Goal: Task Accomplishment & Management: Complete application form

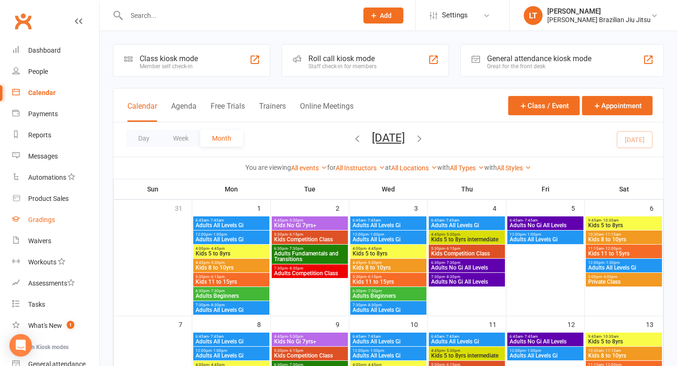
click at [49, 221] on div "Gradings" at bounding box center [41, 220] width 27 height 8
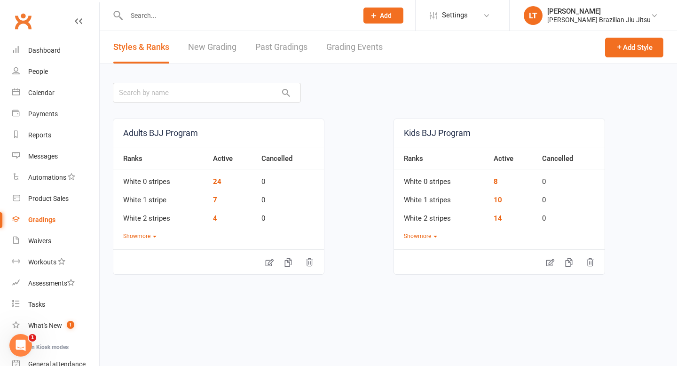
click at [222, 45] on link "New Grading" at bounding box center [212, 47] width 48 height 32
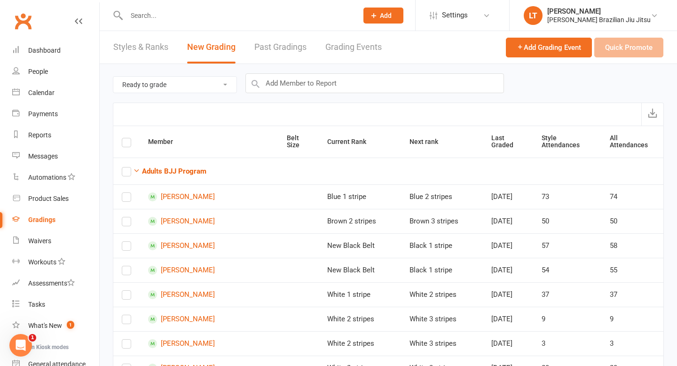
click at [211, 89] on select "Ready to grade All members enrolled in a style Active members enrolled in a sty…" at bounding box center [174, 85] width 123 height 16
select select "all_members_in_style"
click at [156, 168] on strong "Adults BJJ Program" at bounding box center [174, 171] width 64 height 8
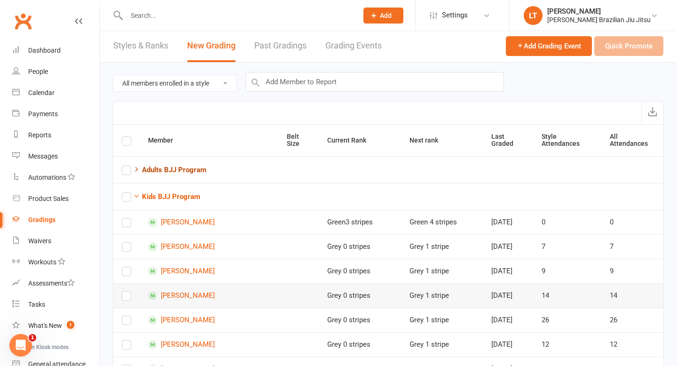
scroll to position [2, 0]
click at [153, 18] on input "text" at bounding box center [237, 15] width 227 height 13
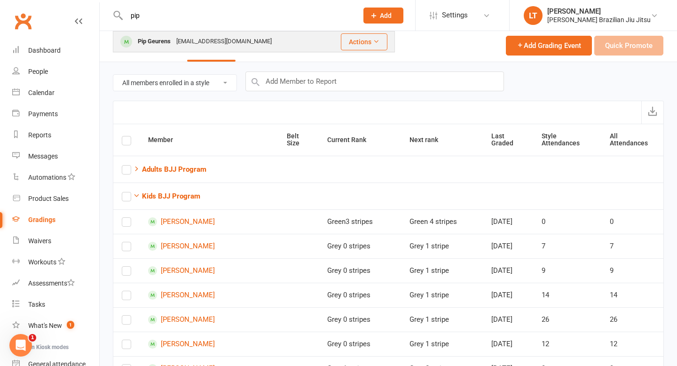
type input "pip"
click at [163, 40] on div "Pip Geurens" at bounding box center [154, 42] width 39 height 14
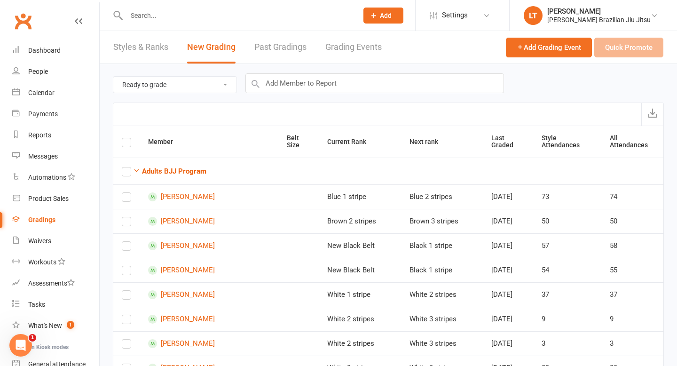
click at [218, 84] on select "Ready to grade All members enrolled in a style Active members enrolled in a sty…" at bounding box center [174, 85] width 123 height 16
click at [218, 81] on select "Ready to grade All members enrolled in a style Active members enrolled in a sty…" at bounding box center [174, 85] width 123 height 16
click at [208, 86] on select "Ready to grade All members enrolled in a style Active members enrolled in a sty…" at bounding box center [174, 85] width 123 height 16
select select "all_members_in_style"
click at [164, 170] on strong "Adults BJJ Program" at bounding box center [174, 171] width 64 height 8
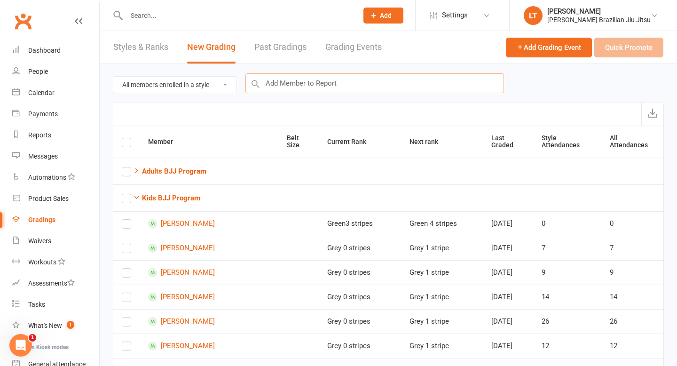
click at [329, 82] on input "text" at bounding box center [374, 83] width 258 height 20
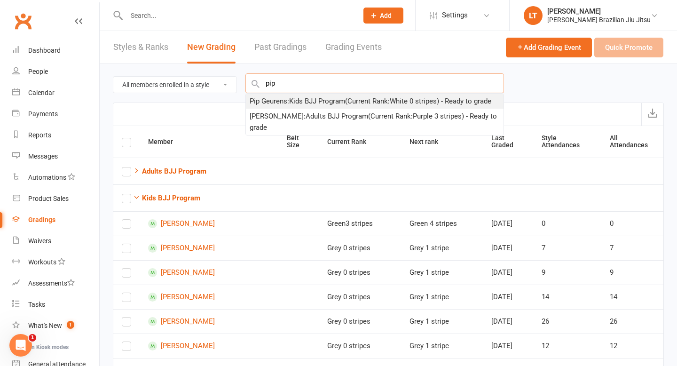
type input "pip"
click at [331, 100] on div "Pip Geurens : Kids BJJ Program (Current Rank: White 0 stripes ) - Ready to grade" at bounding box center [371, 100] width 242 height 11
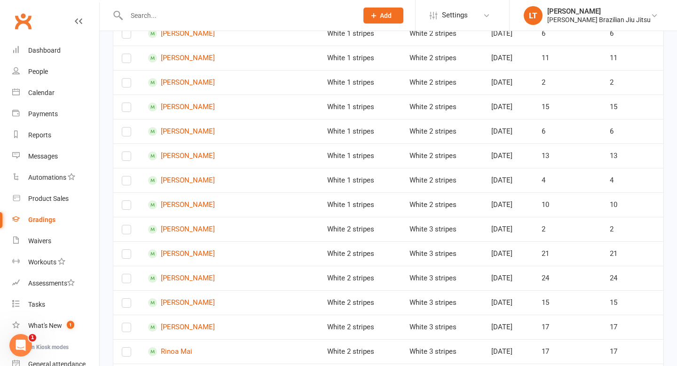
scroll to position [2571, 0]
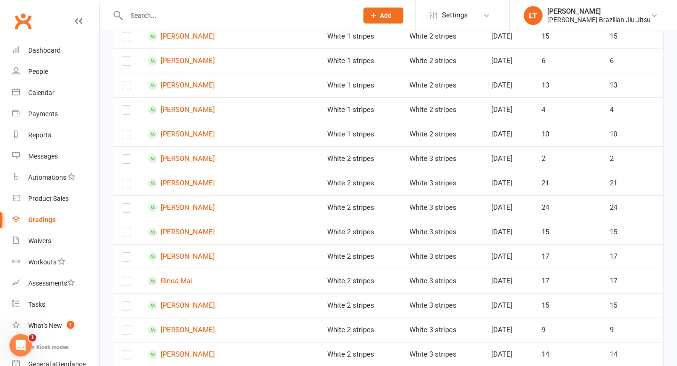
scroll to position [2661, 0]
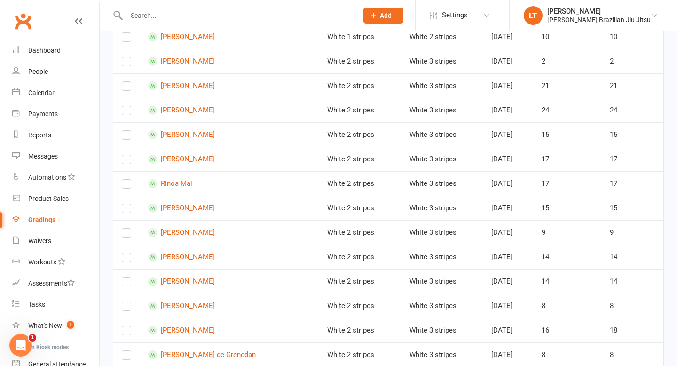
scroll to position [2790, 0]
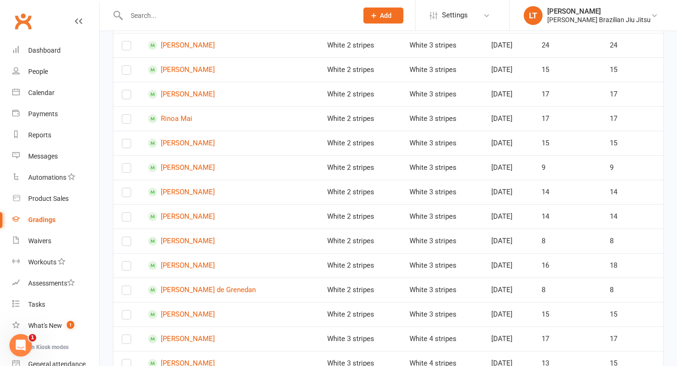
scroll to position [2816, 0]
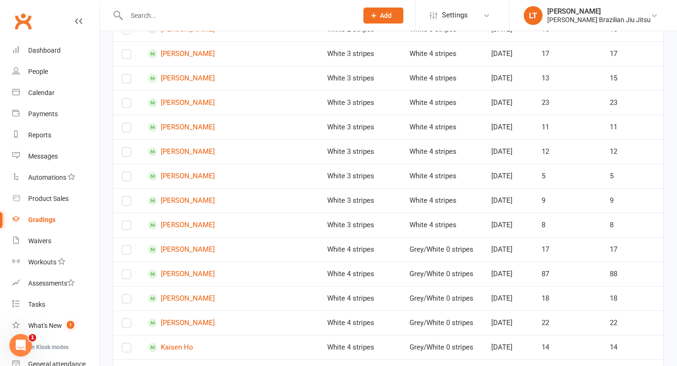
scroll to position [3097, 0]
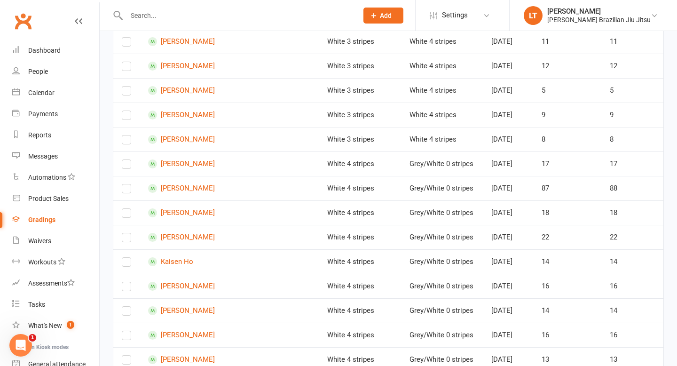
scroll to position [3177, 0]
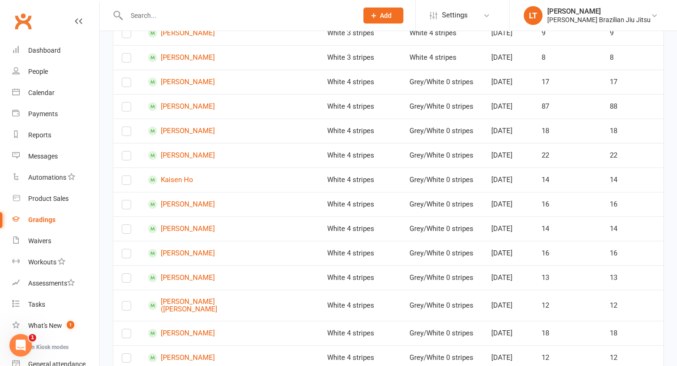
scroll to position [3270, 0]
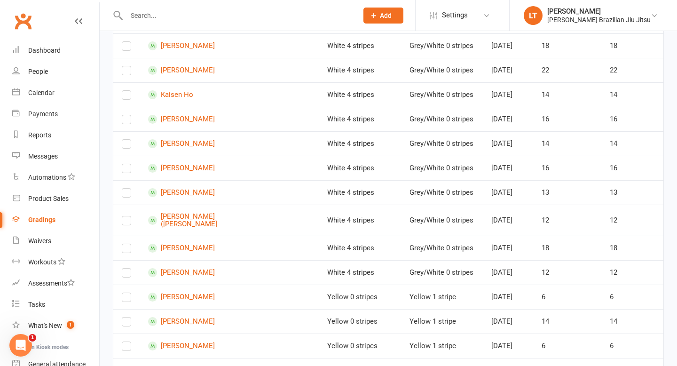
scroll to position [3343, 0]
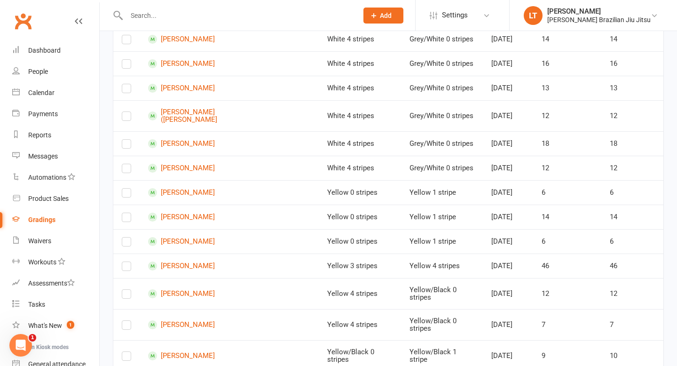
scroll to position [3448, 0]
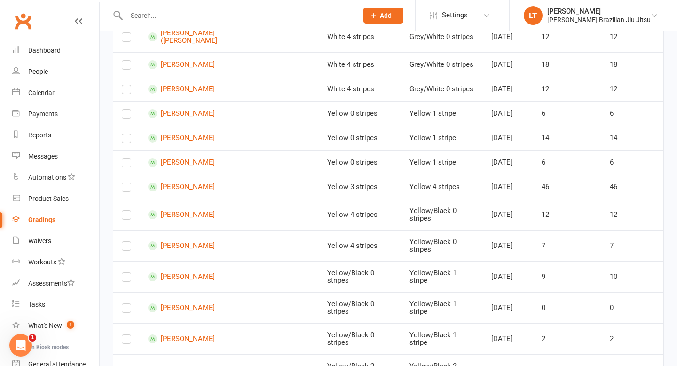
scroll to position [3542, 0]
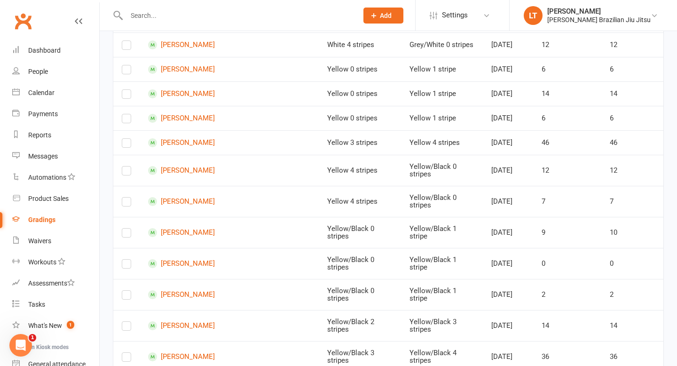
scroll to position [3576, 0]
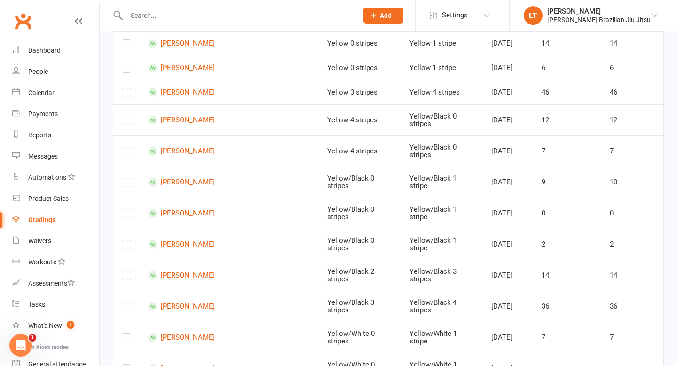
scroll to position [3646, 0]
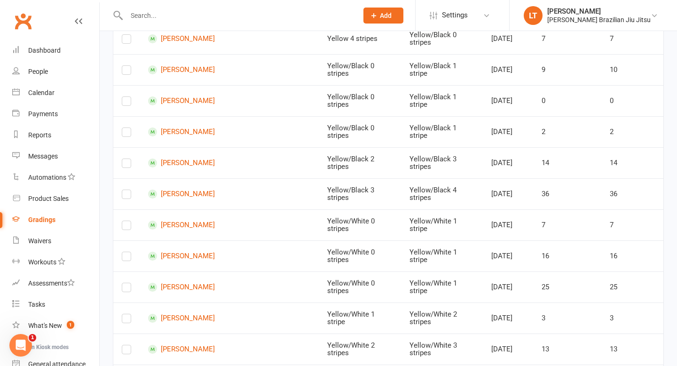
scroll to position [3743, 0]
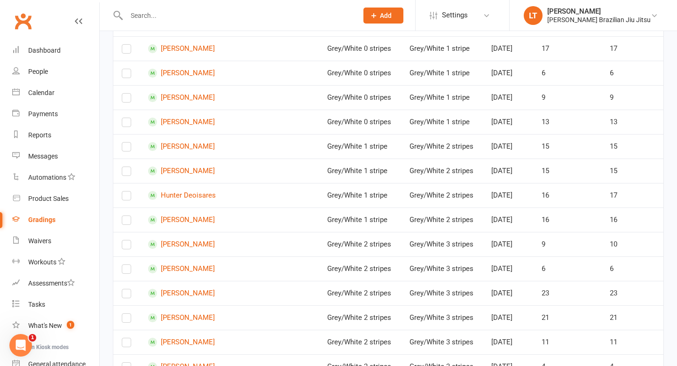
scroll to position [1400, 0]
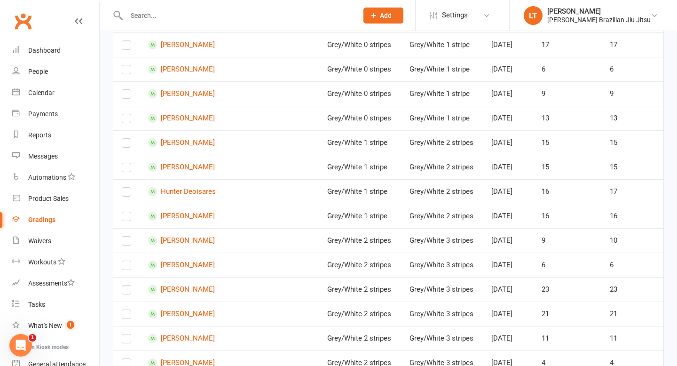
click at [129, 47] on label at bounding box center [126, 47] width 9 height 0
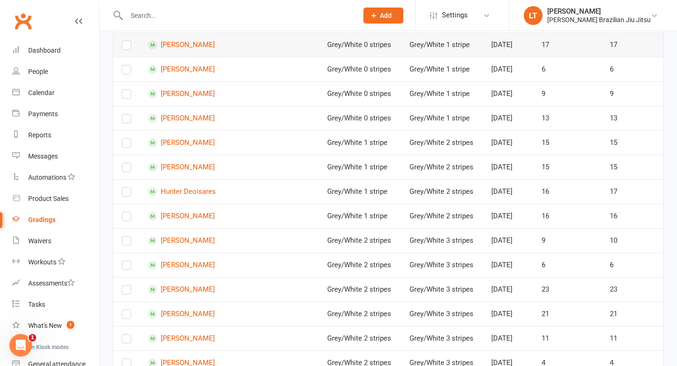
click at [129, 41] on input "checkbox" at bounding box center [126, 41] width 9 height 0
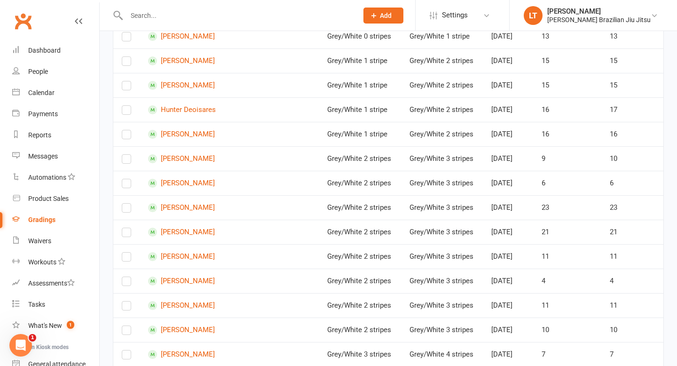
click at [127, 14] on label at bounding box center [126, 14] width 9 height 0
click at [127, 8] on input "checkbox" at bounding box center [126, 8] width 9 height 0
click at [125, 39] on label at bounding box center [126, 39] width 9 height 0
click at [125, 32] on input "checkbox" at bounding box center [126, 32] width 9 height 0
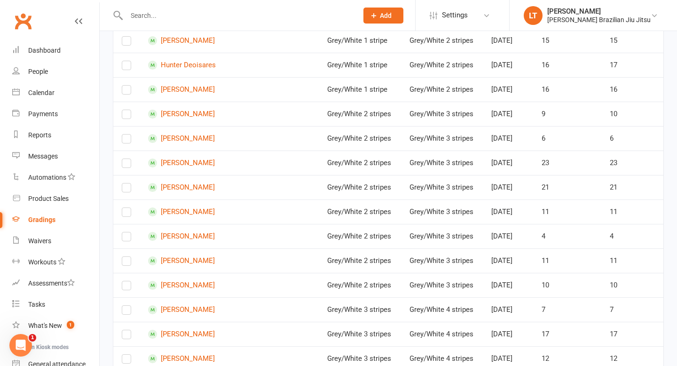
scroll to position [1579, 0]
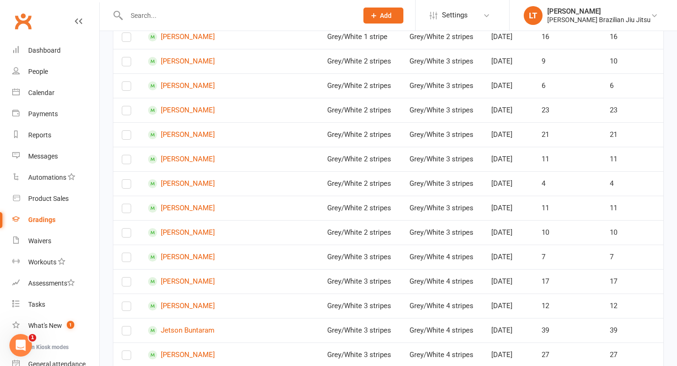
click at [125, 15] on label at bounding box center [126, 15] width 9 height 0
click at [125, 8] on input "checkbox" at bounding box center [126, 8] width 9 height 0
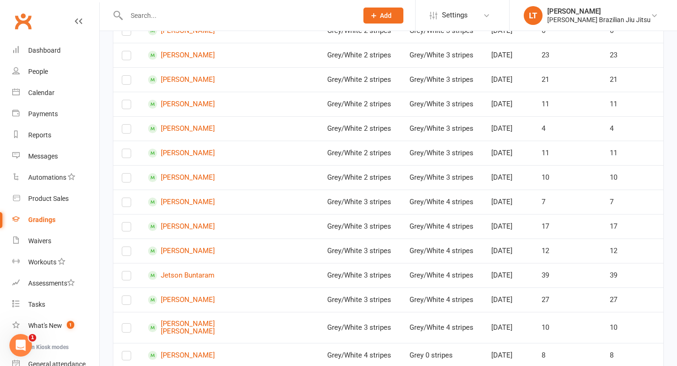
scroll to position [1665, 0]
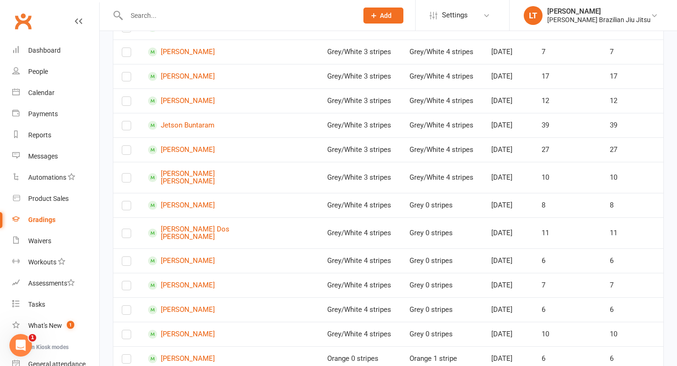
scroll to position [1791, 0]
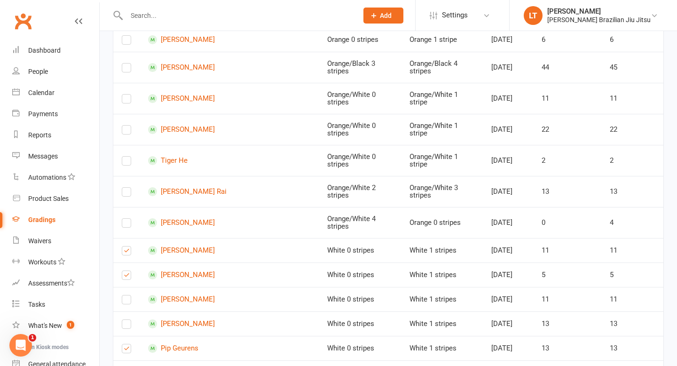
scroll to position [2126, 0]
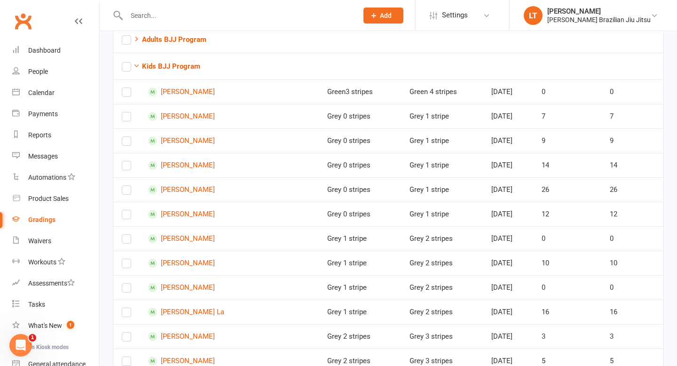
scroll to position [122, 0]
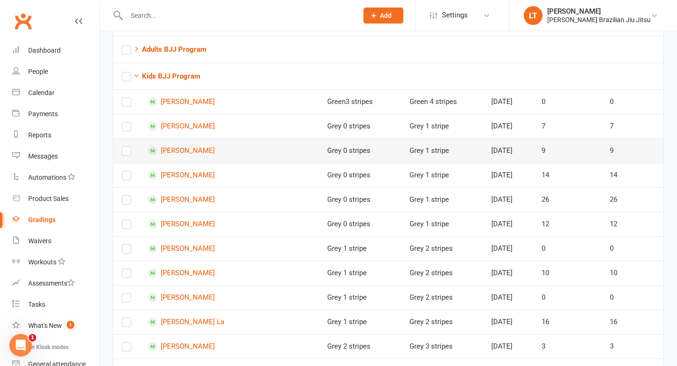
click at [128, 153] on label at bounding box center [126, 153] width 9 height 0
click at [128, 147] on input "checkbox" at bounding box center [126, 147] width 9 height 0
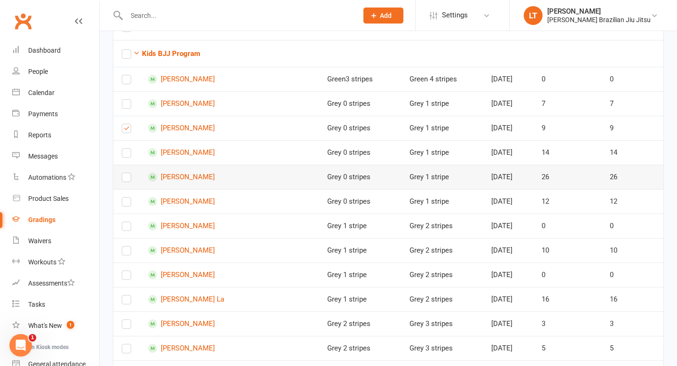
scroll to position [147, 0]
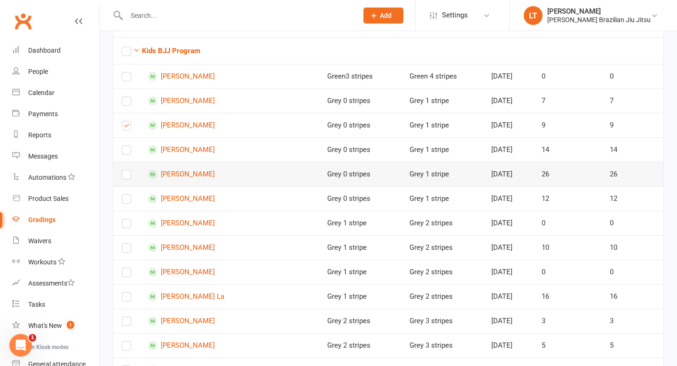
click at [124, 176] on label at bounding box center [126, 176] width 9 height 0
click at [124, 170] on input "checkbox" at bounding box center [126, 170] width 9 height 0
click at [124, 176] on label at bounding box center [126, 176] width 9 height 0
click at [124, 170] on input "checkbox" at bounding box center [126, 170] width 9 height 0
click at [128, 176] on label at bounding box center [126, 176] width 9 height 0
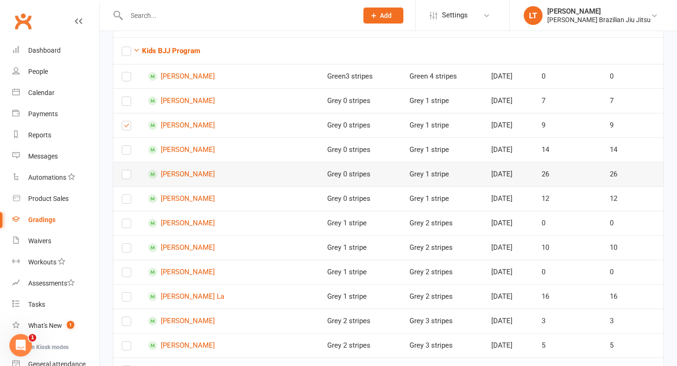
click at [128, 170] on input "checkbox" at bounding box center [126, 170] width 9 height 0
click at [128, 201] on label at bounding box center [126, 201] width 9 height 0
click at [128, 195] on input "checkbox" at bounding box center [126, 195] width 9 height 0
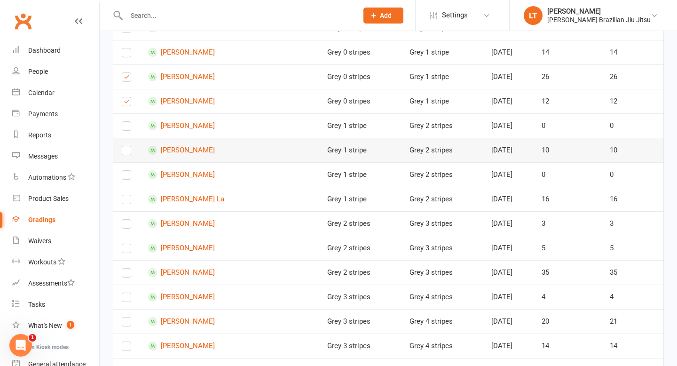
click at [125, 152] on label at bounding box center [126, 152] width 9 height 0
click at [125, 146] on input "checkbox" at bounding box center [126, 146] width 9 height 0
click at [126, 152] on label at bounding box center [126, 152] width 9 height 0
click at [126, 146] on input "checkbox" at bounding box center [126, 146] width 9 height 0
click at [126, 201] on label at bounding box center [126, 201] width 9 height 0
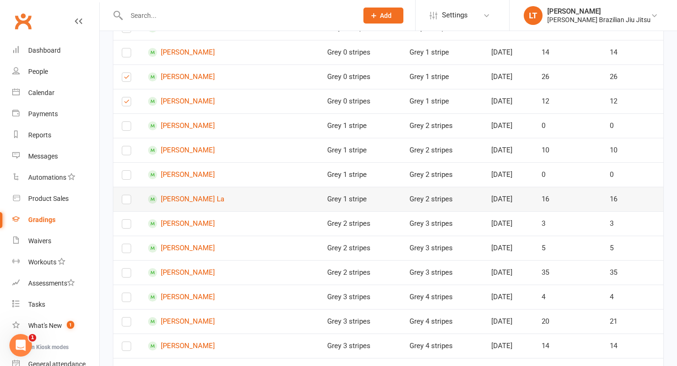
click at [126, 195] on input "checkbox" at bounding box center [126, 195] width 9 height 0
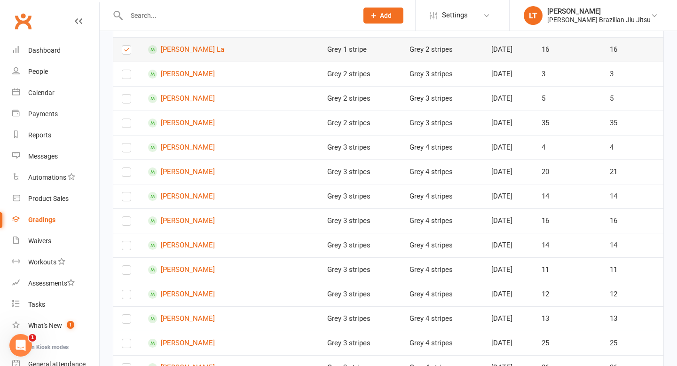
scroll to position [396, 0]
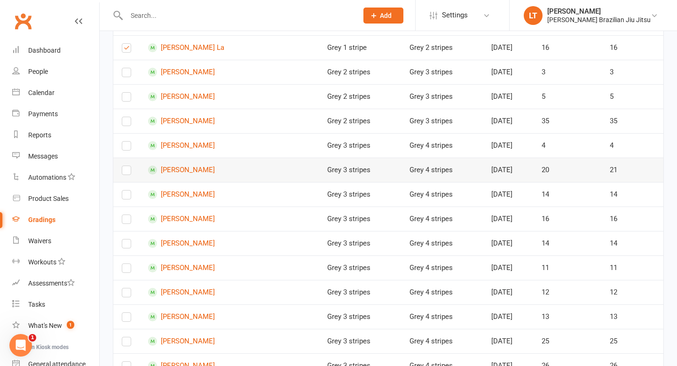
click at [127, 172] on label at bounding box center [126, 172] width 9 height 0
click at [127, 166] on input "checkbox" at bounding box center [126, 166] width 9 height 0
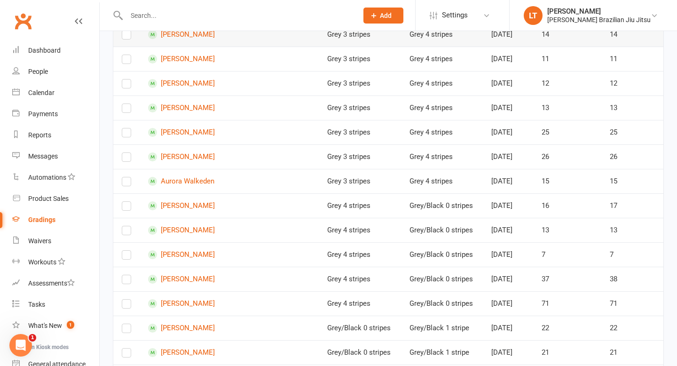
scroll to position [606, 0]
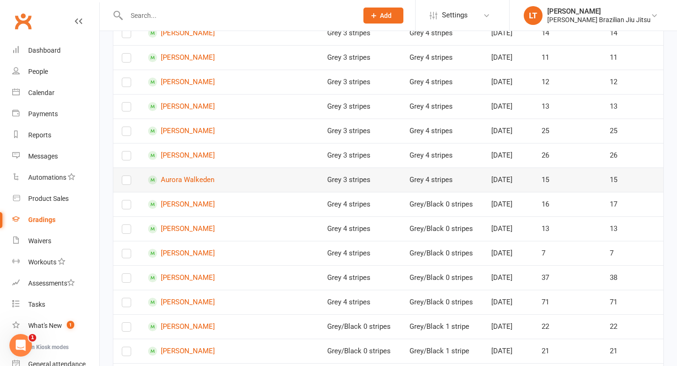
click at [125, 182] on label at bounding box center [126, 182] width 9 height 0
click at [125, 176] on input "checkbox" at bounding box center [126, 176] width 9 height 0
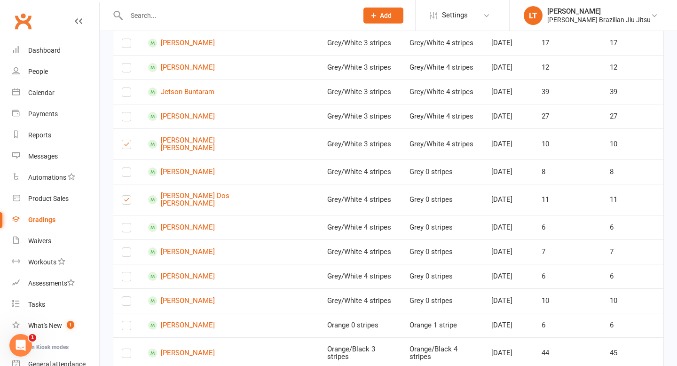
scroll to position [1820, 0]
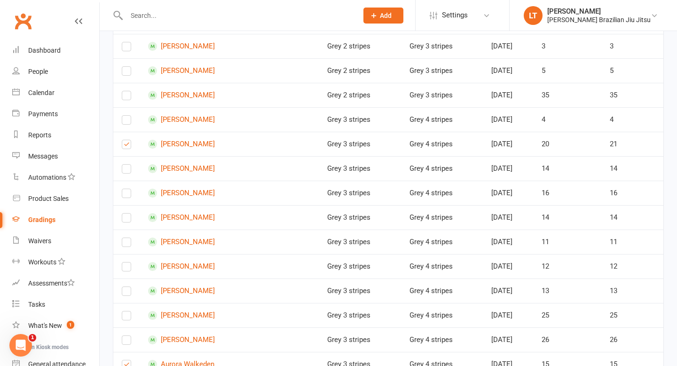
scroll to position [425, 0]
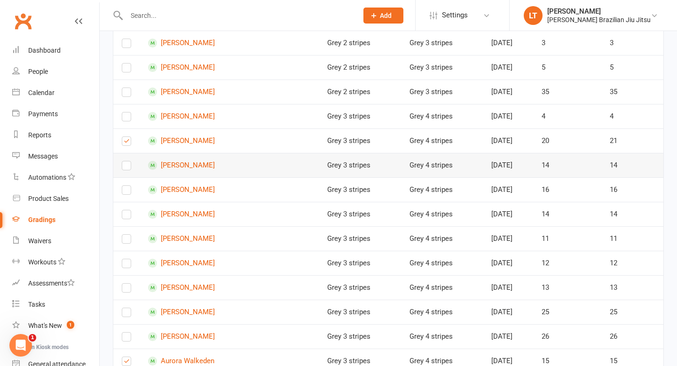
click at [126, 167] on label at bounding box center [126, 167] width 9 height 0
click at [126, 161] on input "checkbox" at bounding box center [126, 161] width 9 height 0
click at [128, 241] on label at bounding box center [126, 241] width 9 height 0
click at [128, 234] on input "checkbox" at bounding box center [126, 234] width 9 height 0
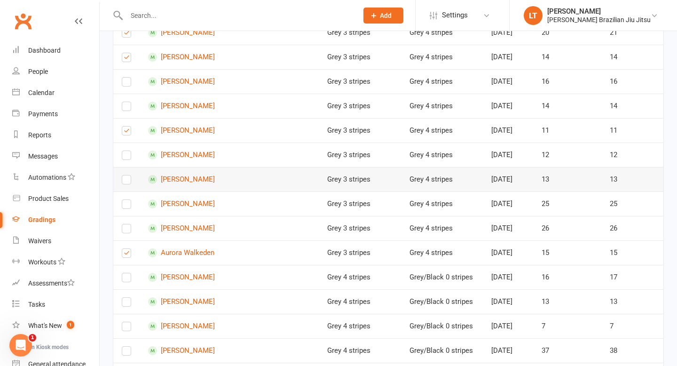
scroll to position [540, 0]
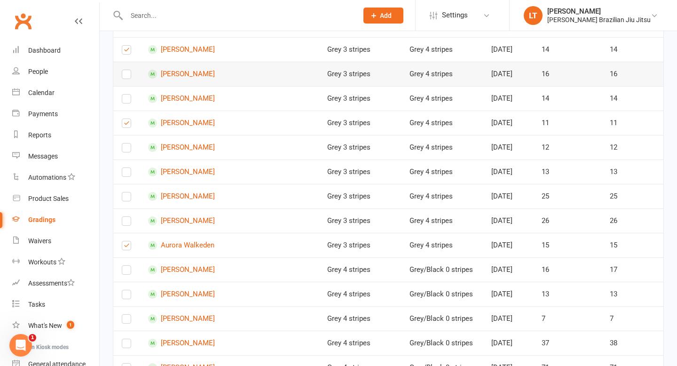
click at [126, 76] on label at bounding box center [126, 76] width 9 height 0
click at [126, 70] on input "checkbox" at bounding box center [126, 70] width 9 height 0
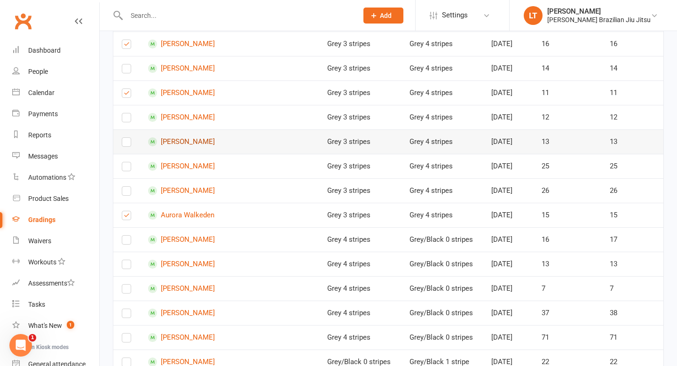
scroll to position [612, 0]
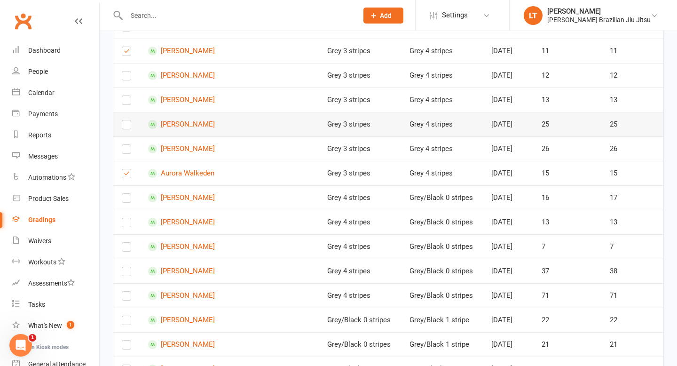
click at [128, 126] on label at bounding box center [126, 126] width 9 height 0
click at [128, 120] on input "checkbox" at bounding box center [126, 120] width 9 height 0
click at [128, 151] on label at bounding box center [126, 151] width 9 height 0
click at [128, 145] on input "checkbox" at bounding box center [126, 145] width 9 height 0
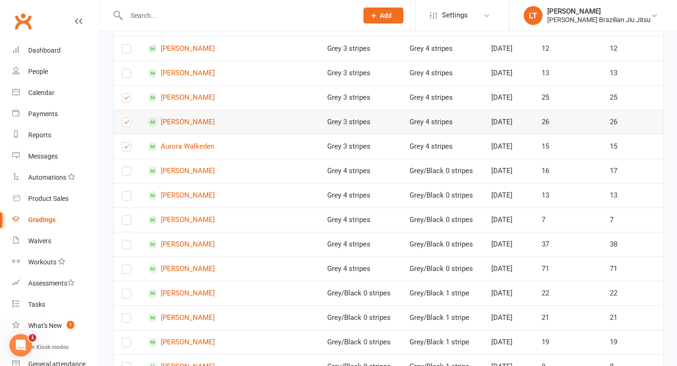
scroll to position [677, 0]
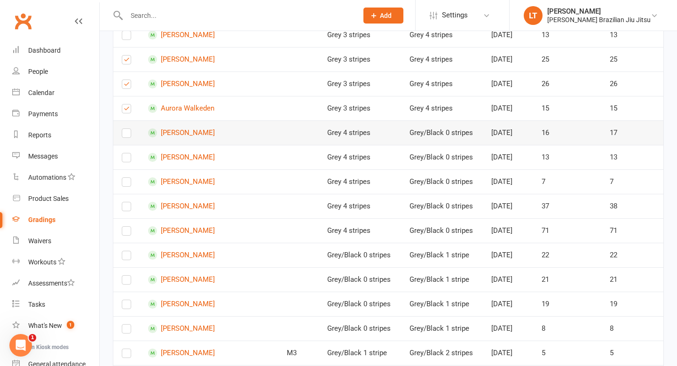
click at [127, 135] on label at bounding box center [126, 135] width 9 height 0
click at [127, 129] on input "checkbox" at bounding box center [126, 129] width 9 height 0
click at [127, 159] on label at bounding box center [126, 159] width 9 height 0
click at [127, 153] on input "checkbox" at bounding box center [126, 153] width 9 height 0
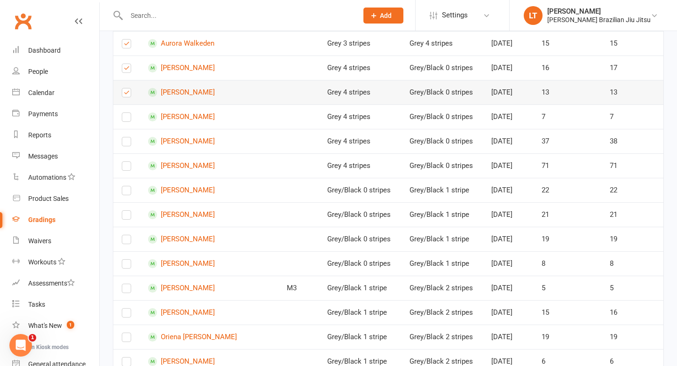
scroll to position [746, 0]
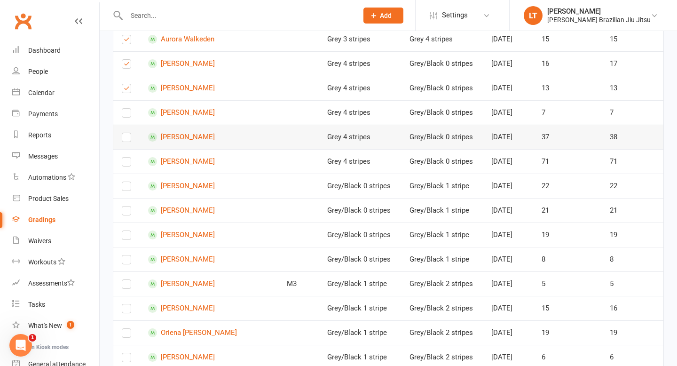
click at [126, 139] on label at bounding box center [126, 139] width 9 height 0
click at [126, 133] on input "checkbox" at bounding box center [126, 133] width 9 height 0
click at [126, 164] on label at bounding box center [126, 164] width 9 height 0
click at [126, 157] on input "checkbox" at bounding box center [126, 157] width 9 height 0
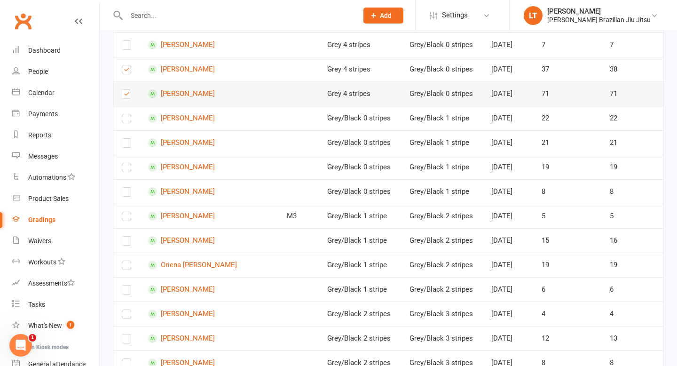
scroll to position [830, 0]
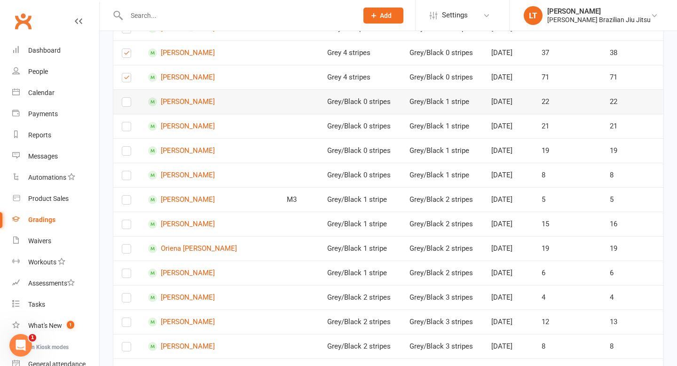
click at [124, 104] on label at bounding box center [126, 104] width 9 height 0
click at [124, 98] on input "checkbox" at bounding box center [126, 98] width 9 height 0
click at [126, 128] on label at bounding box center [126, 128] width 9 height 0
click at [126, 122] on input "checkbox" at bounding box center [126, 122] width 9 height 0
click at [128, 153] on label at bounding box center [126, 153] width 9 height 0
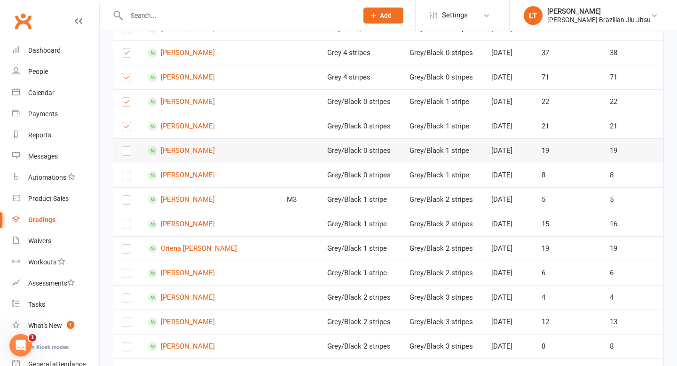
click at [128, 147] on input "checkbox" at bounding box center [126, 147] width 9 height 0
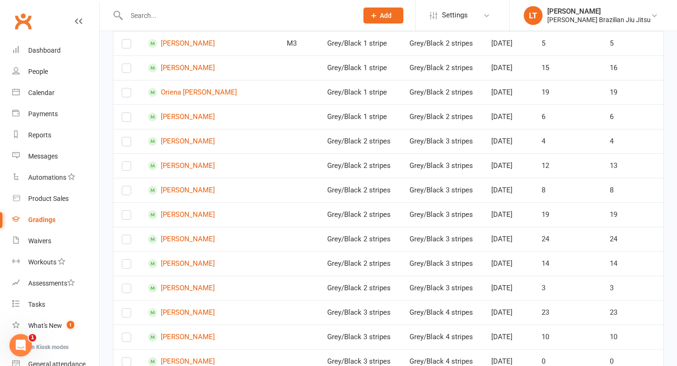
scroll to position [1000, 0]
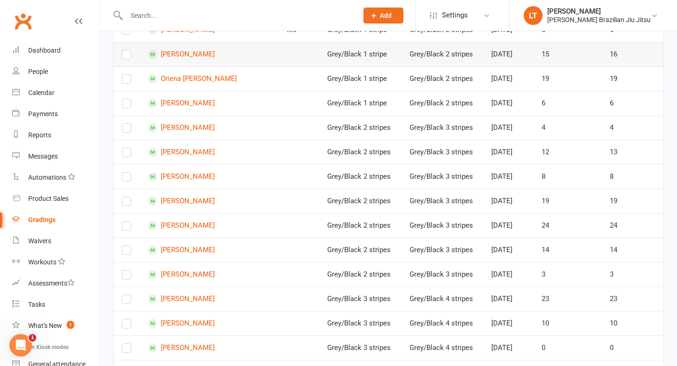
click at [129, 56] on label at bounding box center [126, 56] width 9 height 0
click at [129, 50] on input "checkbox" at bounding box center [126, 50] width 9 height 0
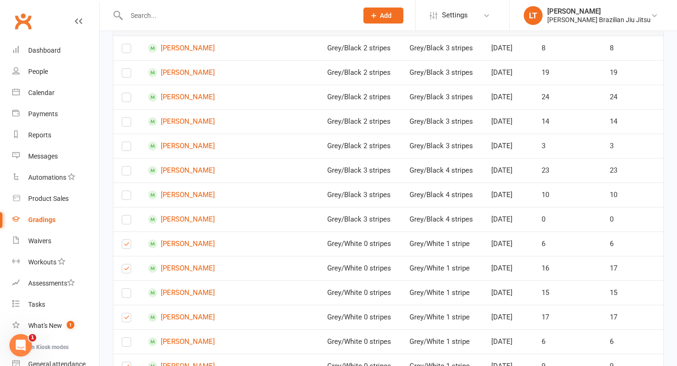
scroll to position [1129, 0]
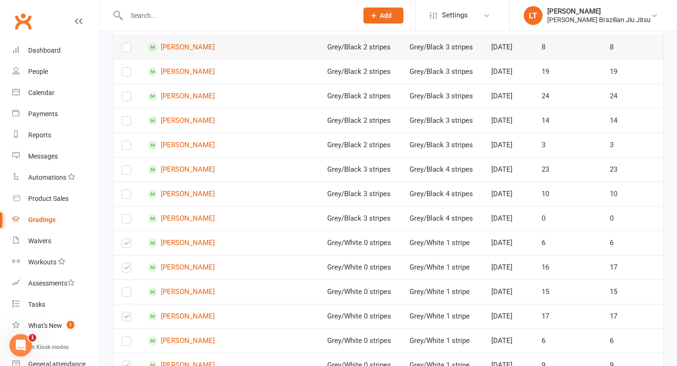
click at [128, 49] on label at bounding box center [126, 49] width 9 height 0
click at [128, 43] on input "checkbox" at bounding box center [126, 43] width 9 height 0
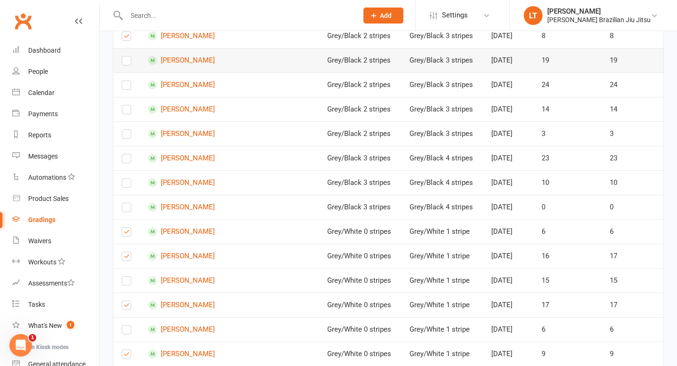
scroll to position [1146, 0]
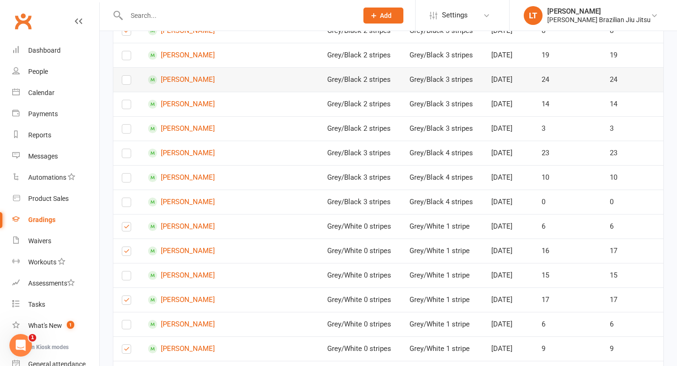
click at [127, 82] on label at bounding box center [126, 82] width 9 height 0
click at [127, 76] on input "checkbox" at bounding box center [126, 76] width 9 height 0
click at [126, 57] on label at bounding box center [126, 57] width 9 height 0
click at [126, 51] on input "checkbox" at bounding box center [126, 51] width 9 height 0
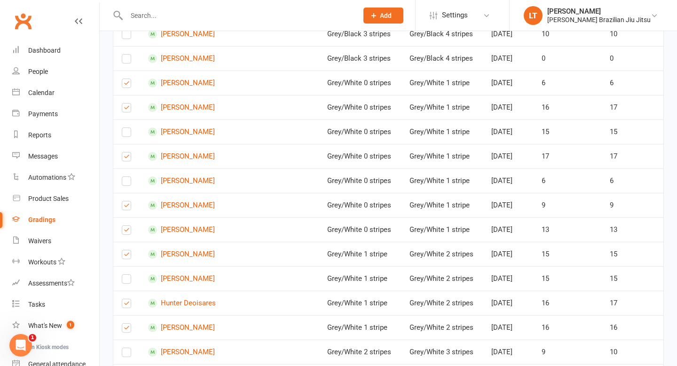
scroll to position [1289, 0]
click at [127, 36] on label at bounding box center [126, 36] width 9 height 0
click at [127, 30] on input "checkbox" at bounding box center [126, 30] width 9 height 0
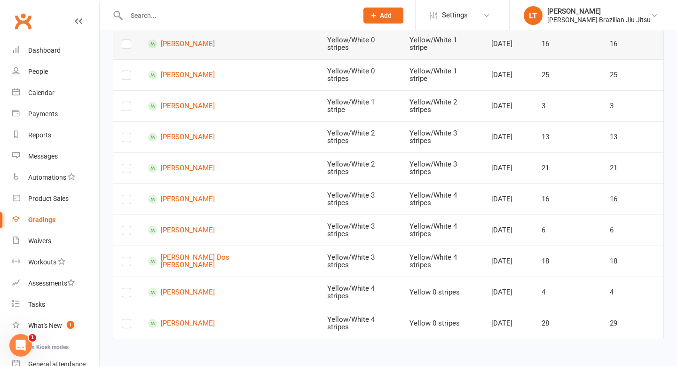
scroll to position [4522, 0]
click at [125, 15] on label at bounding box center [126, 15] width 9 height 0
click at [125, 9] on input "checkbox" at bounding box center [126, 9] width 9 height 0
click at [128, 170] on label at bounding box center [126, 170] width 9 height 0
click at [128, 164] on input "checkbox" at bounding box center [126, 164] width 9 height 0
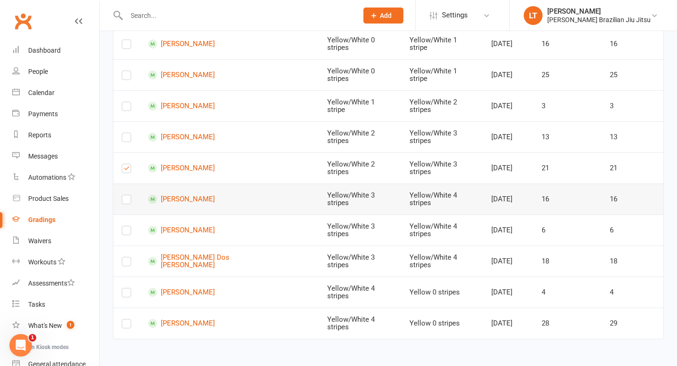
scroll to position [4619, 0]
click at [129, 325] on label at bounding box center [126, 325] width 9 height 0
click at [129, 319] on input "checkbox" at bounding box center [126, 319] width 9 height 0
click at [128, 294] on label at bounding box center [126, 294] width 9 height 0
click at [128, 288] on input "checkbox" at bounding box center [126, 288] width 9 height 0
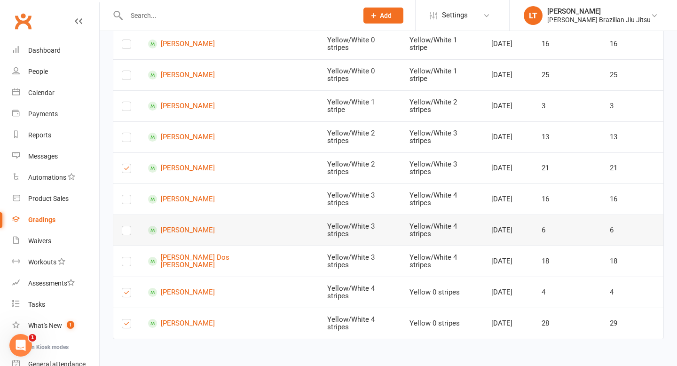
click at [128, 232] on label at bounding box center [126, 232] width 9 height 0
click at [128, 226] on input "checkbox" at bounding box center [126, 226] width 9 height 0
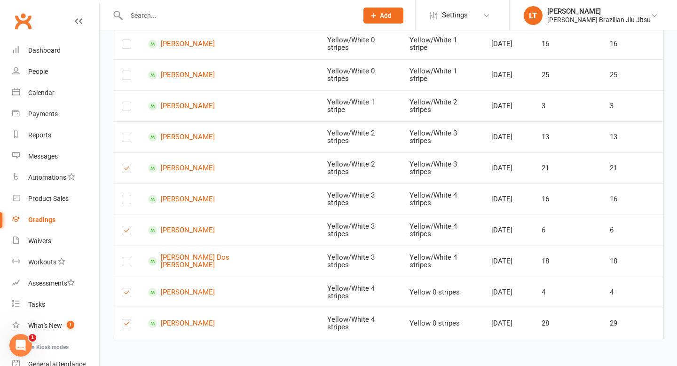
scroll to position [4337, 0]
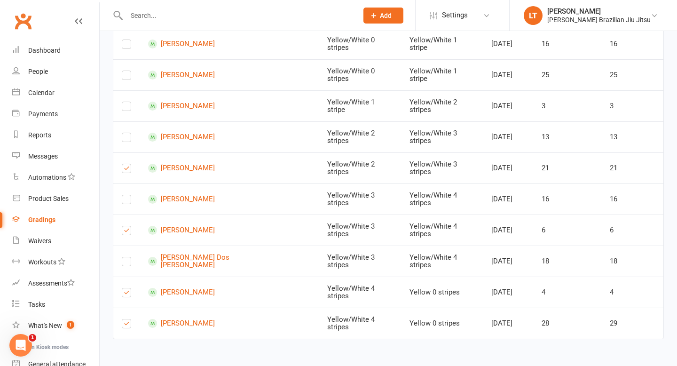
scroll to position [4286, 0]
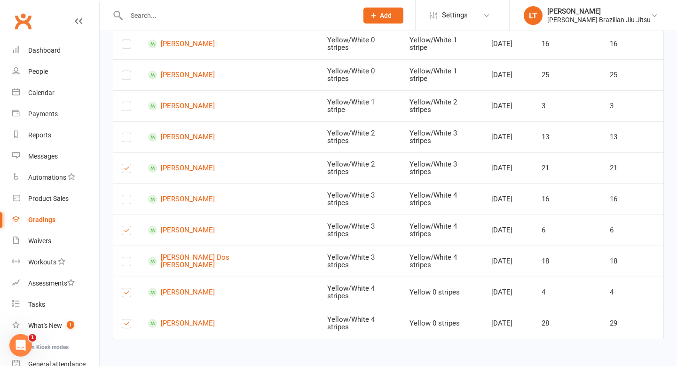
scroll to position [4145, 0]
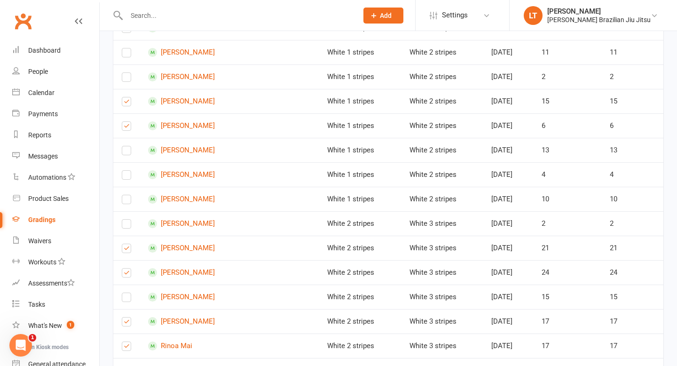
scroll to position [2574, 0]
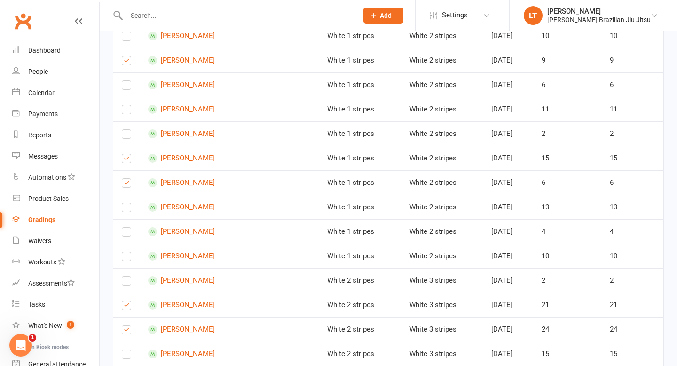
scroll to position [2515, 0]
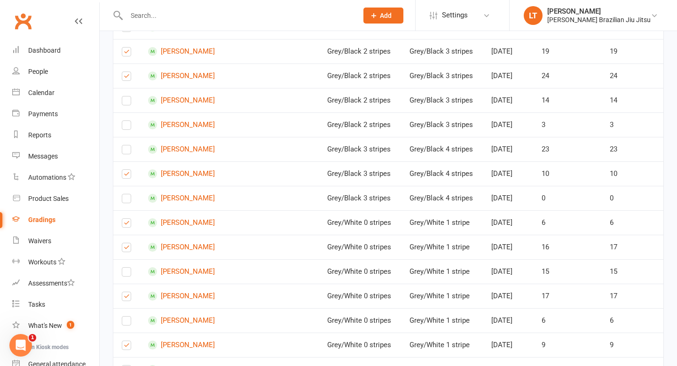
scroll to position [0, 0]
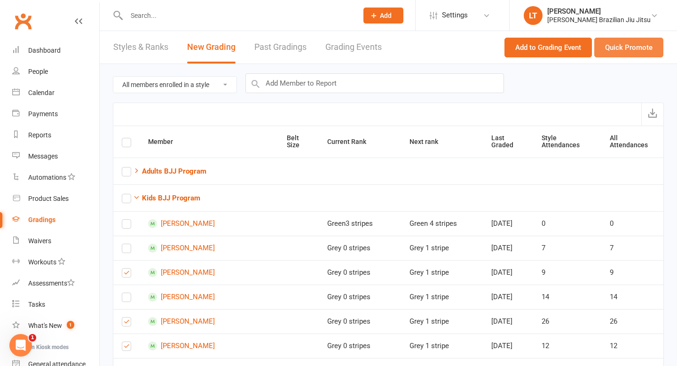
click at [499, 49] on button "Quick Promote" at bounding box center [628, 48] width 69 height 20
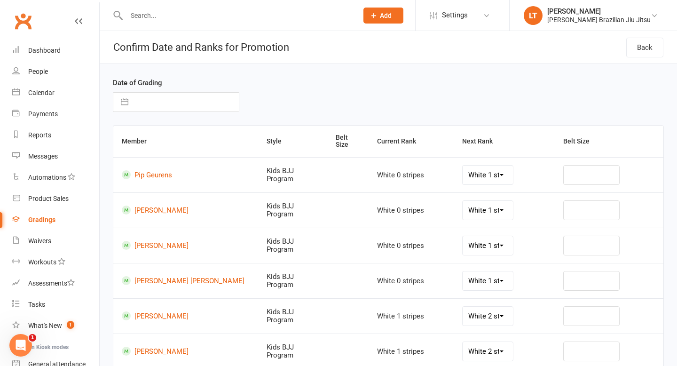
select select "42353"
select select "42354"
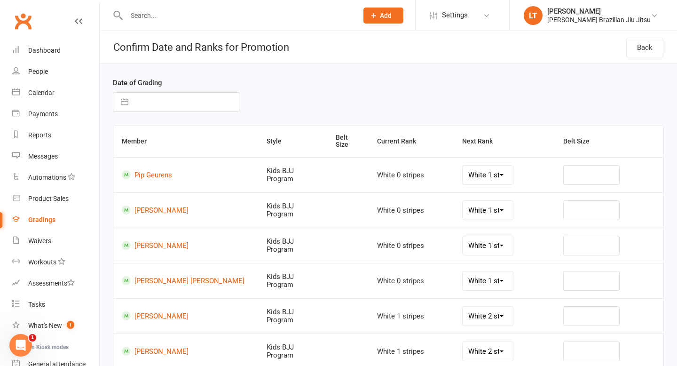
select select "42354"
select select "42355"
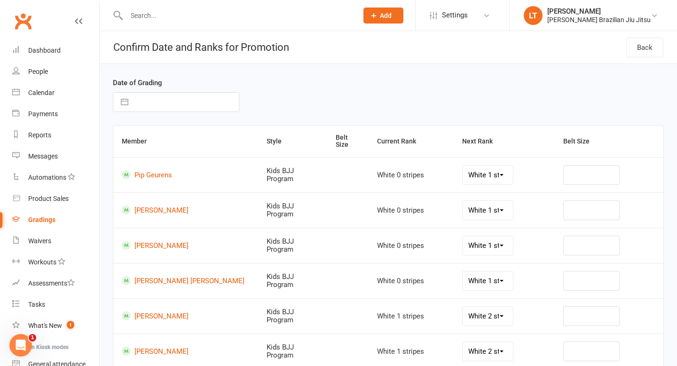
select select "42355"
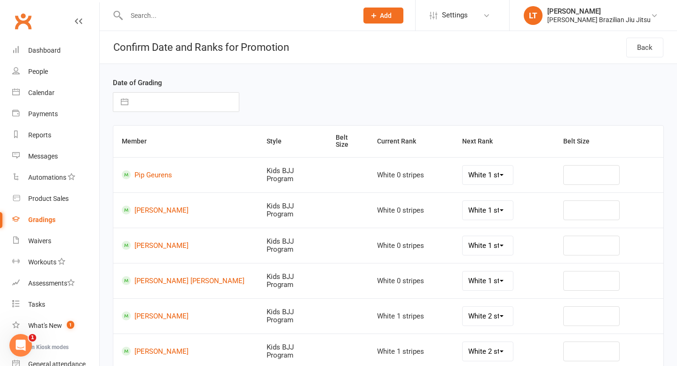
select select "42355"
select select "42356"
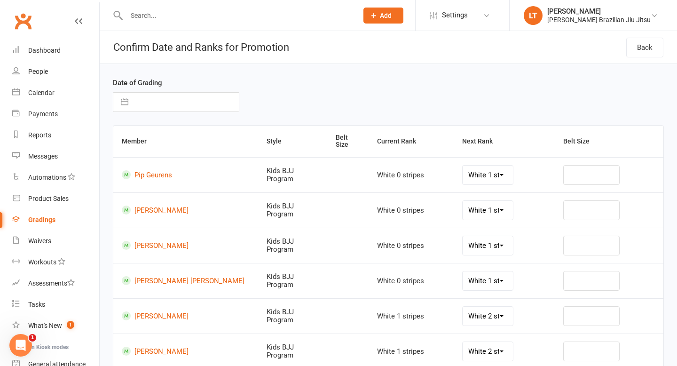
select select "42293"
select select "42294"
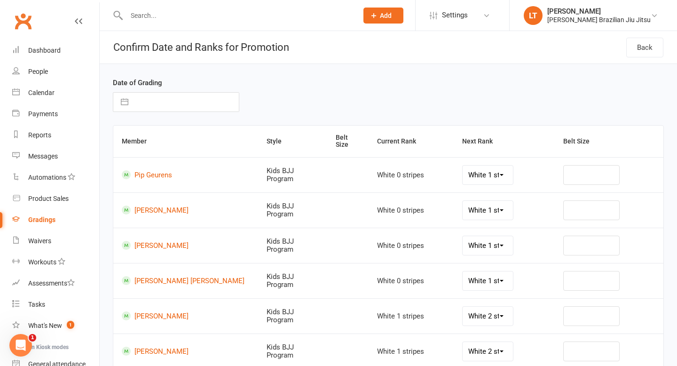
select select "42294"
select select "42295"
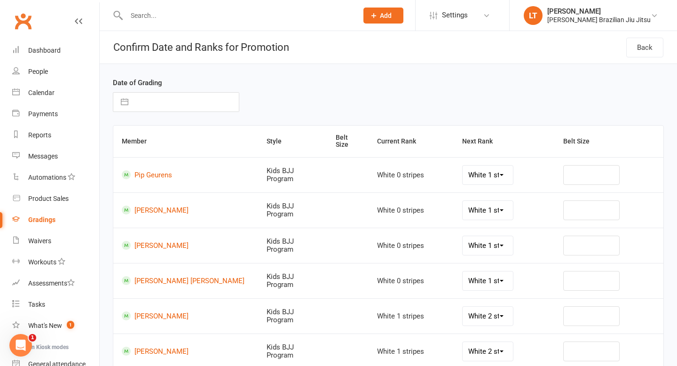
select select "42295"
select select "42296"
select select "42297"
select select "42298"
select select "42299"
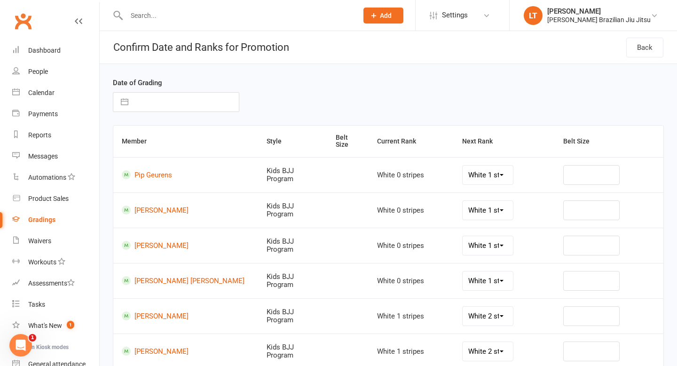
select select "42299"
select select "42300"
select select "42302"
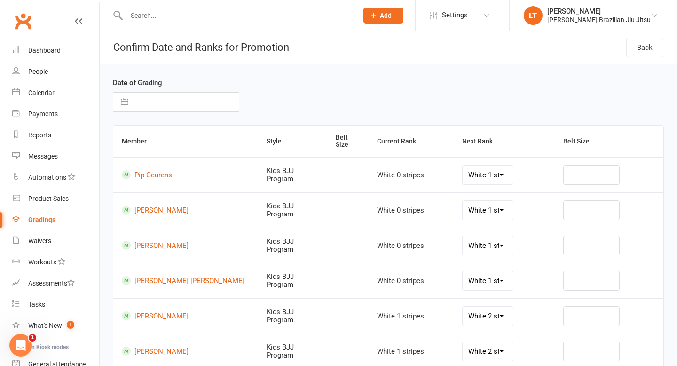
select select "42296"
select select "42302"
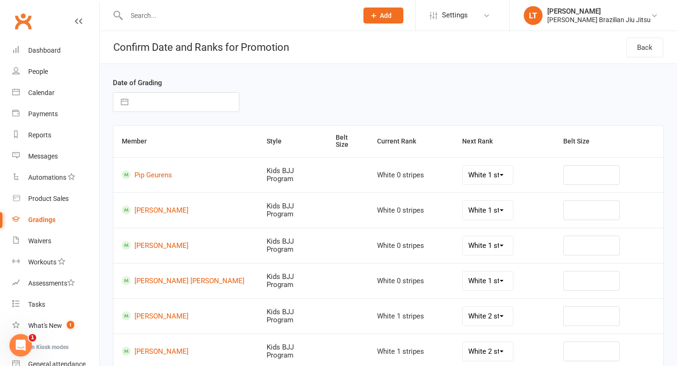
select select "42302"
select select "42303"
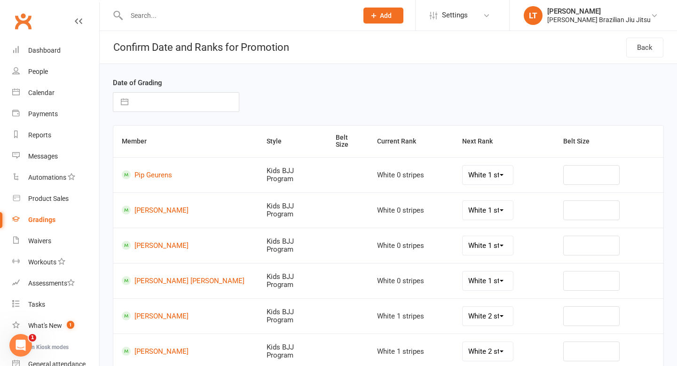
select select "42304"
select select "42305"
select select "42306"
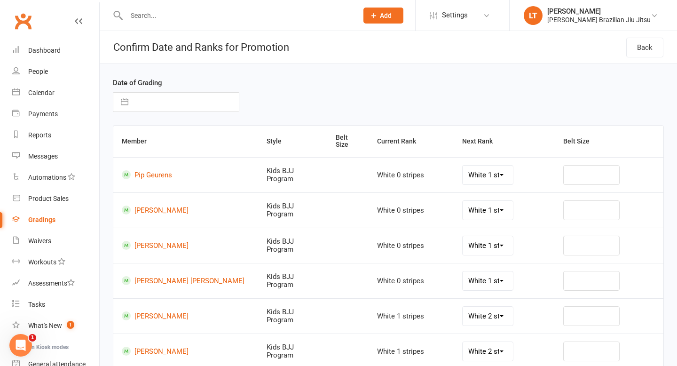
select select "42306"
select select "42307"
select select "42309"
select select "42311"
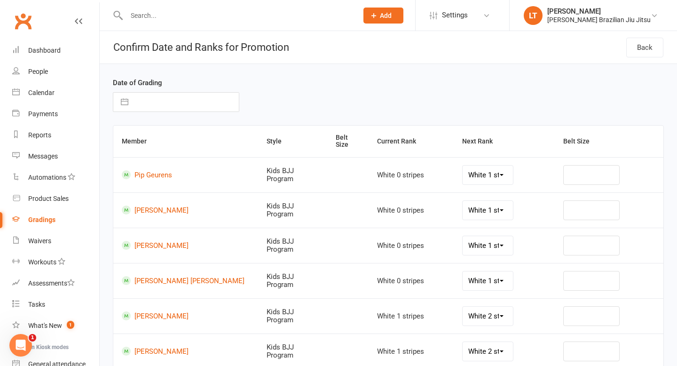
select select "42313"
select select "42312"
select select "42322"
select select "42318"
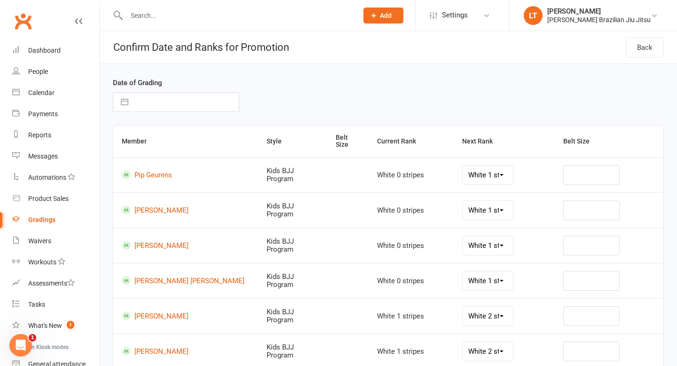
select select "42318"
select select "42317"
select select "42314"
select select "42324"
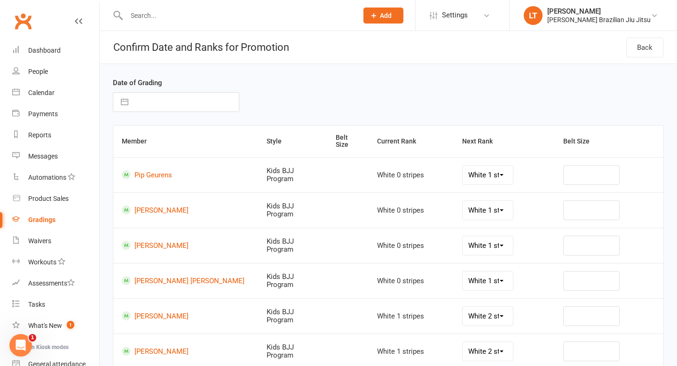
select select "42337"
select select "42329"
click at [125, 101] on button "button" at bounding box center [124, 102] width 17 height 19
select select "7"
select select "2025"
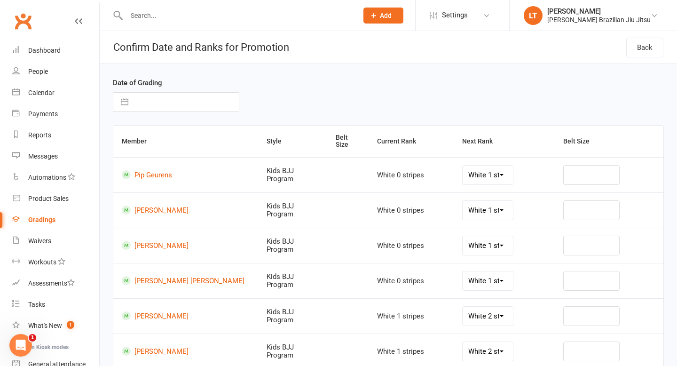
select select "8"
select select "2025"
select select "9"
select select "2025"
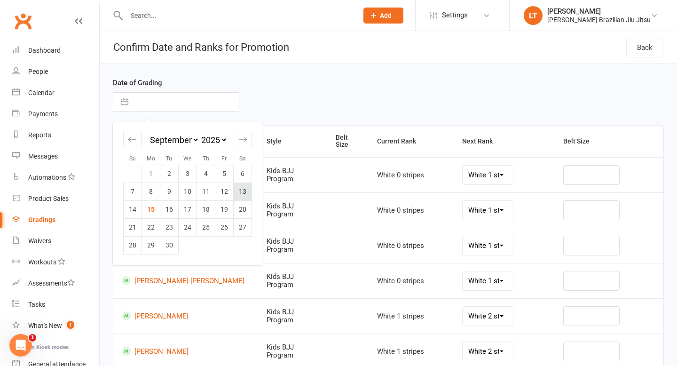
click at [242, 188] on td "13" at bounding box center [243, 191] width 18 height 18
type input "[DATE]"
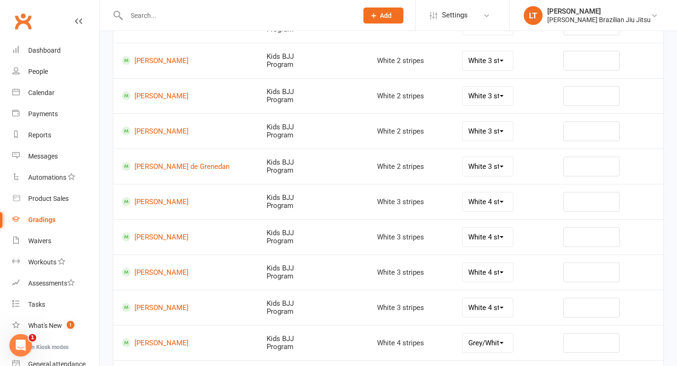
scroll to position [553, 0]
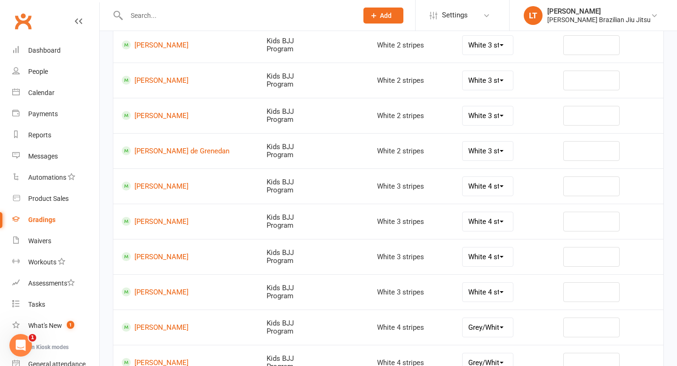
click at [494, 321] on select "Grey/White 0 stripes Grey/White 1 stripe Grey/White 2 stripes Grey/White 3 stri…" at bounding box center [487, 327] width 51 height 19
select select "42298"
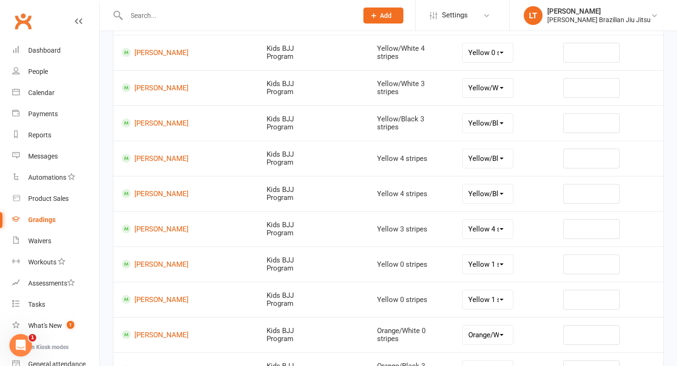
scroll to position [2278, 0]
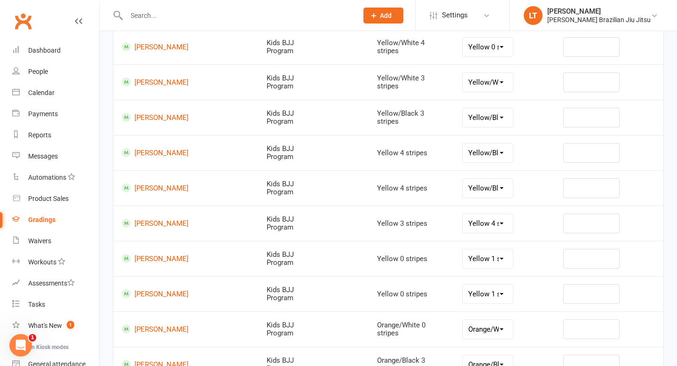
click at [499, 214] on select "Yellow 4 stripes Yellow/Black 0 stripes Yellow/Black 1 stripe Yellow/Black 2 st…" at bounding box center [487, 223] width 51 height 19
select select "42318"
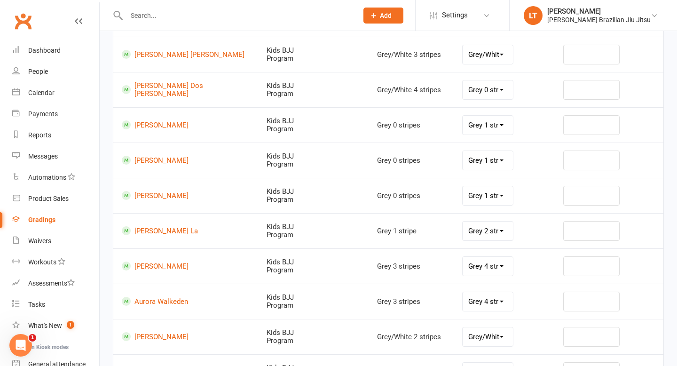
scroll to position [1233, 0]
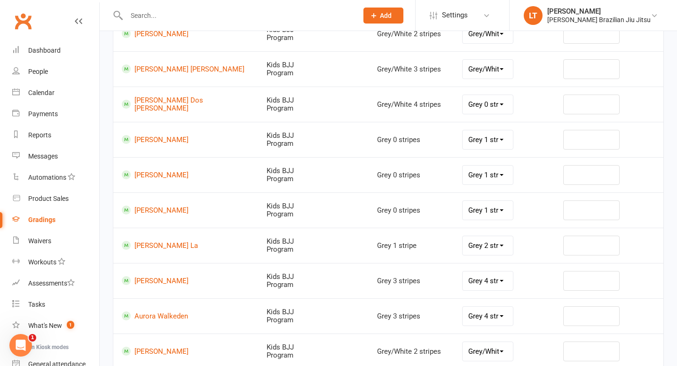
click at [499, 165] on select "Grey 1 stripe Grey 2 stripes Grey 3 stripes Grey 4 stripes Grey/Black 0 stripes…" at bounding box center [487, 174] width 51 height 19
select select "42301"
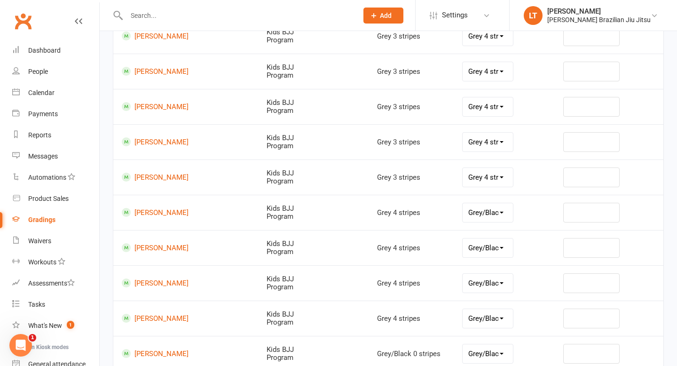
scroll to position [1578, 0]
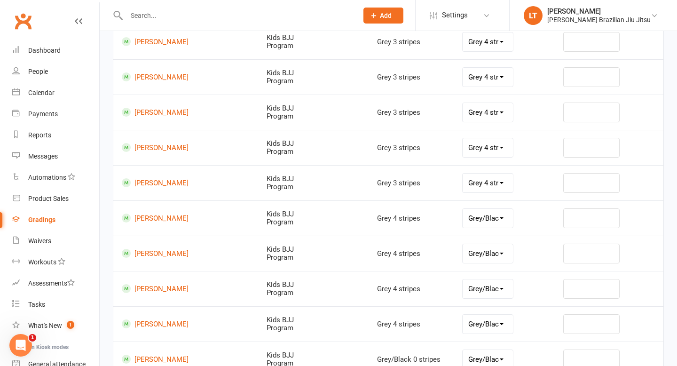
click at [494, 138] on select "Grey 4 stripes Grey/Black 0 stripes Grey/Black 1 stripe Grey/Black 2 stripes Gr…" at bounding box center [487, 147] width 51 height 19
select select "42303"
click at [494, 174] on select "Grey 4 stripes Grey/Black 0 stripes Grey/Black 1 stripe Grey/Black 2 stripes Gr…" at bounding box center [487, 182] width 51 height 19
select select "42303"
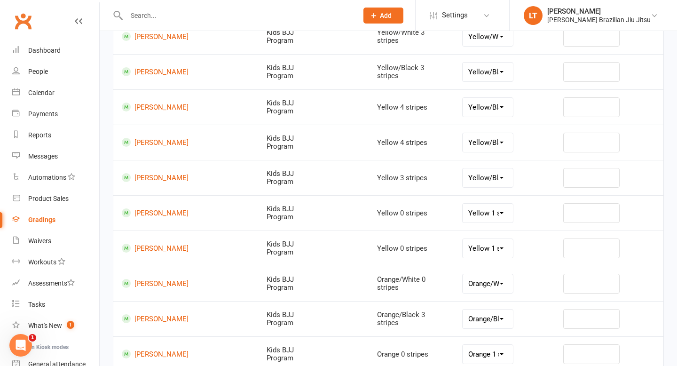
scroll to position [2275, 0]
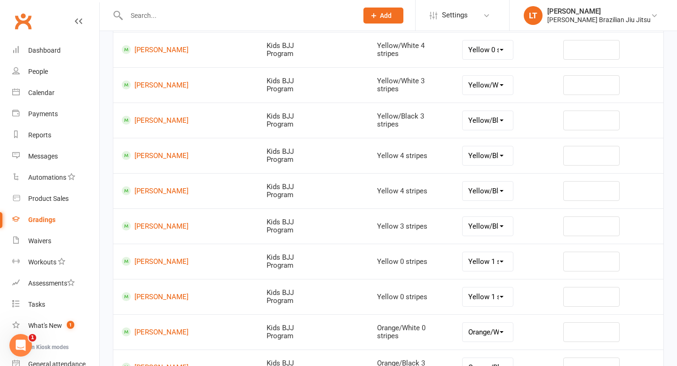
click at [499, 253] on select "Yellow 1 stripe Yellow 2 stripes Yellow 3 stripes Yellow 4 stripes Yellow/Black…" at bounding box center [487, 261] width 51 height 19
select select "42315"
click at [499, 287] on select "Yellow 1 stripe Yellow 2 stripes Yellow 3 stripes Yellow 4 stripes Yellow/Black…" at bounding box center [487, 296] width 51 height 19
select select "42315"
click at [499, 325] on select "Orange/White 1 stripe Orange/White 2 stripes Orange/White 3 stripes Orange/Whit…" at bounding box center [487, 331] width 51 height 19
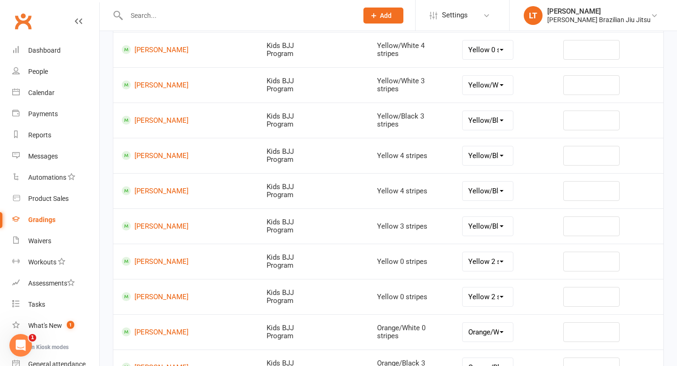
select select "42325"
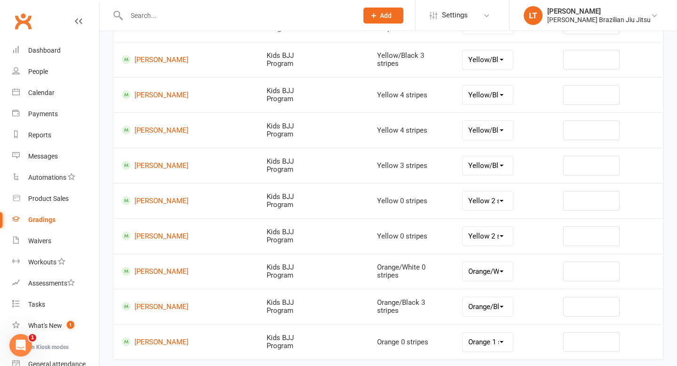
scroll to position [2337, 0]
click at [499, 262] on select "Orange/White 1 stripe Orange/White 2 stripes Orange/White 3 stripes Orange/Whit…" at bounding box center [487, 269] width 51 height 19
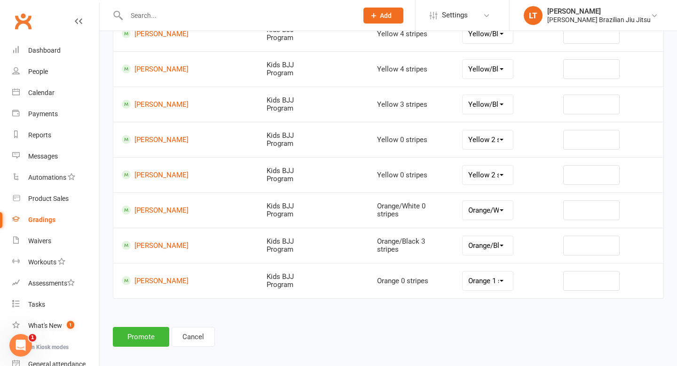
scroll to position [2398, 0]
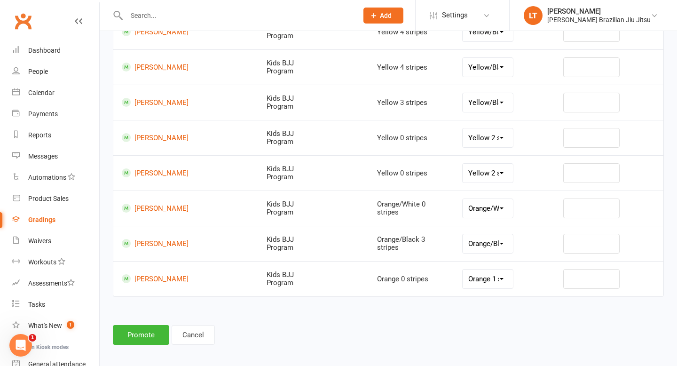
click at [488, 269] on select "Orange 1 stripe Orange 2 stripes Orange 3 stripes Orange 4 stripes Orange/Black…" at bounding box center [487, 278] width 51 height 19
select select "42330"
click at [139, 328] on button "Promote" at bounding box center [141, 335] width 56 height 20
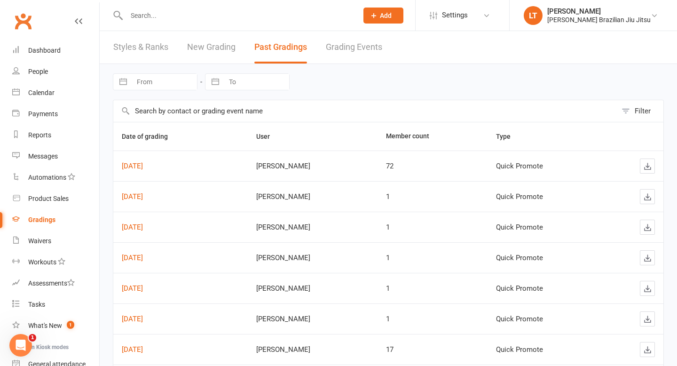
click at [225, 44] on link "New Grading" at bounding box center [211, 47] width 48 height 32
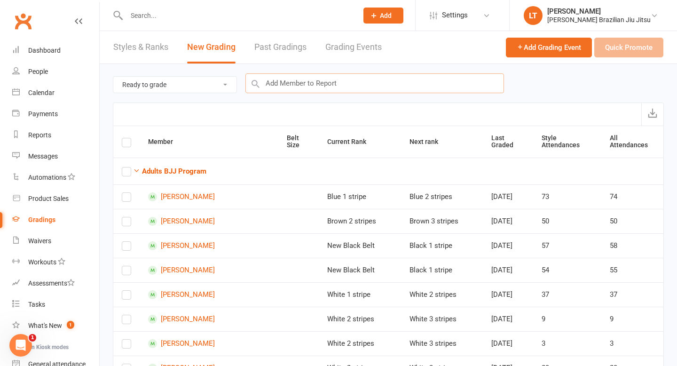
click at [313, 85] on input "text" at bounding box center [374, 83] width 258 height 20
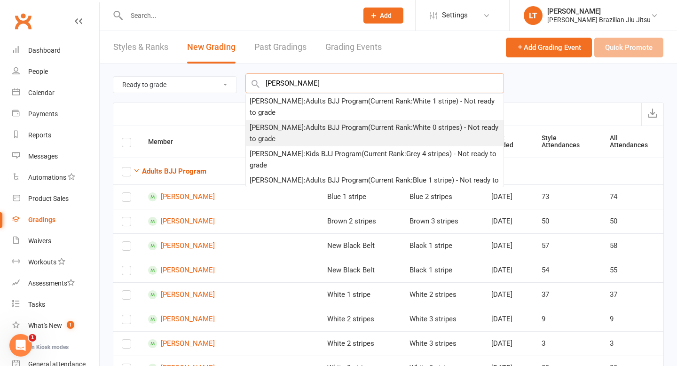
type input "[PERSON_NAME]"
click at [330, 126] on div "[PERSON_NAME] : Adults BJJ Program (Current Rank: White 0 stripes ) - Not ready…" at bounding box center [375, 133] width 250 height 23
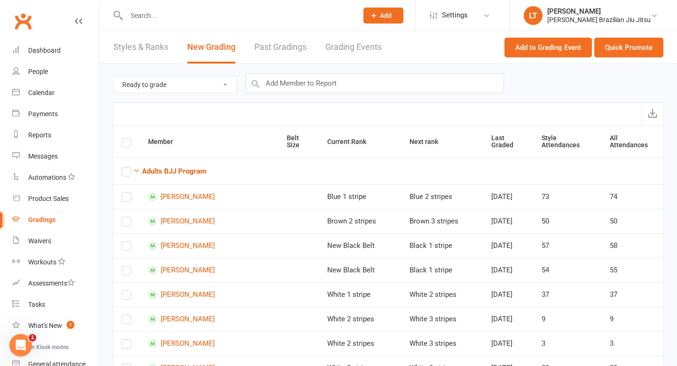
click at [228, 83] on select "Ready to grade All members enrolled in a style Active members enrolled in a sty…" at bounding box center [174, 85] width 123 height 16
select select "all_members_in_style"
click at [318, 80] on input "text" at bounding box center [374, 83] width 258 height 20
type input "s"
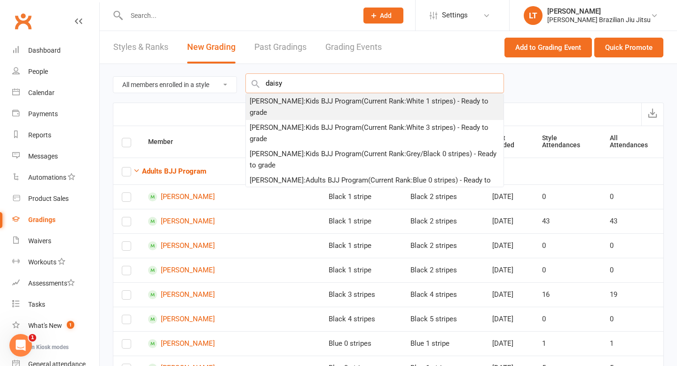
type input "daisy"
click at [332, 101] on div "[PERSON_NAME] : Kids BJJ Program (Current Rank: White 1 stripes ) - Ready to gr…" at bounding box center [375, 106] width 250 height 23
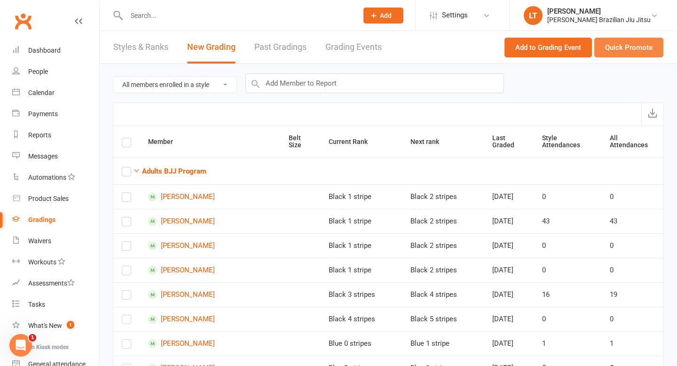
click at [499, 50] on button "Quick Promote" at bounding box center [628, 48] width 69 height 20
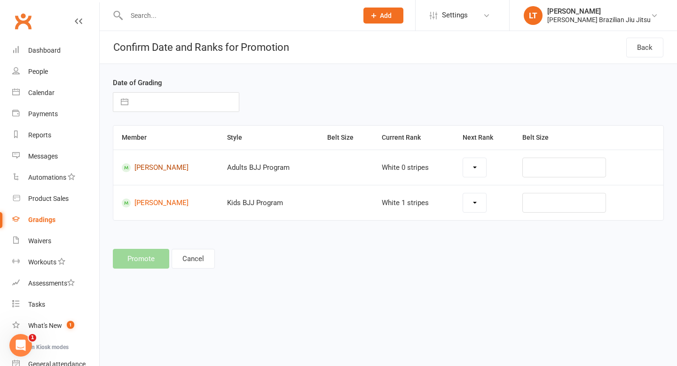
select select "42357"
select select "42354"
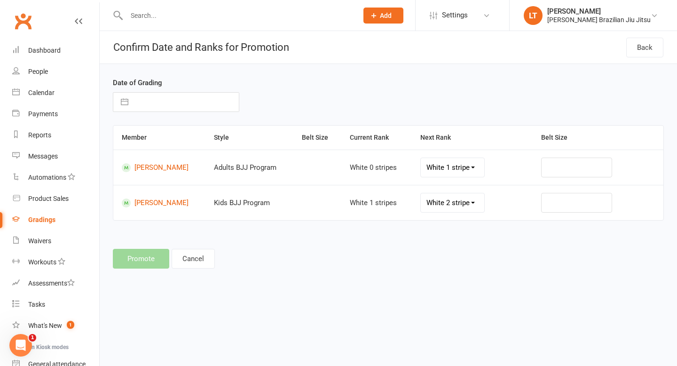
click at [125, 102] on button "button" at bounding box center [124, 102] width 17 height 19
select select "7"
select select "2025"
select select "8"
select select "2025"
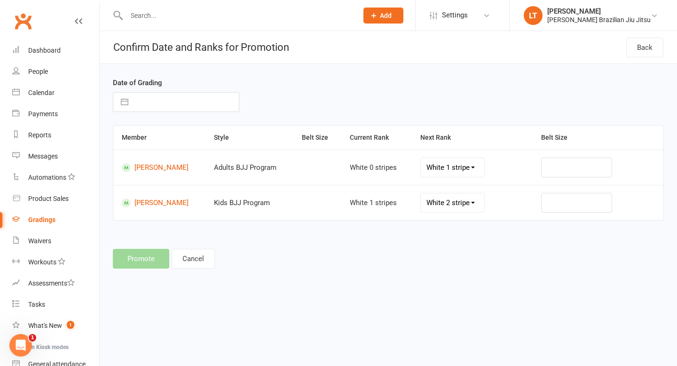
select select "9"
select select "2025"
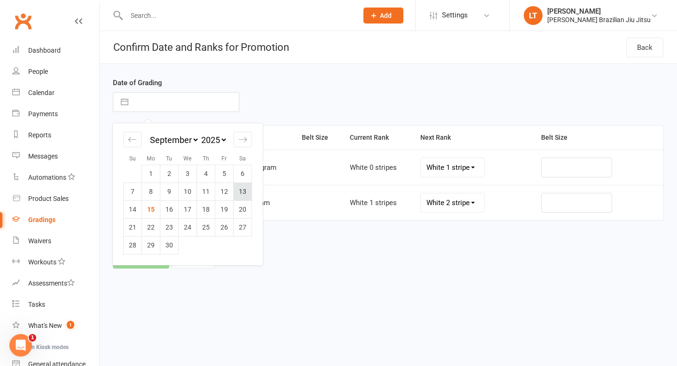
click at [241, 193] on td "13" at bounding box center [243, 191] width 18 height 18
type input "[DATE]"
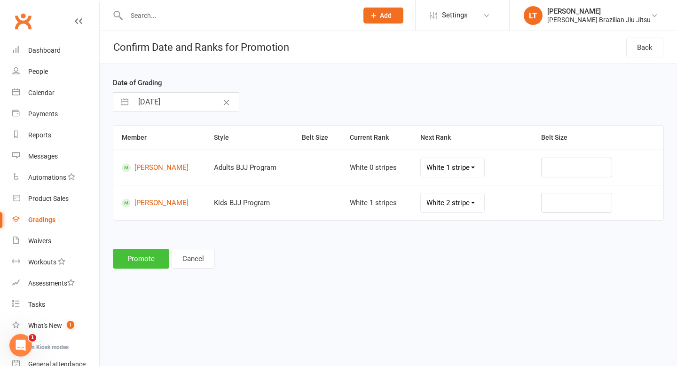
click at [139, 256] on button "Promote" at bounding box center [141, 259] width 56 height 20
